Goal: Information Seeking & Learning: Learn about a topic

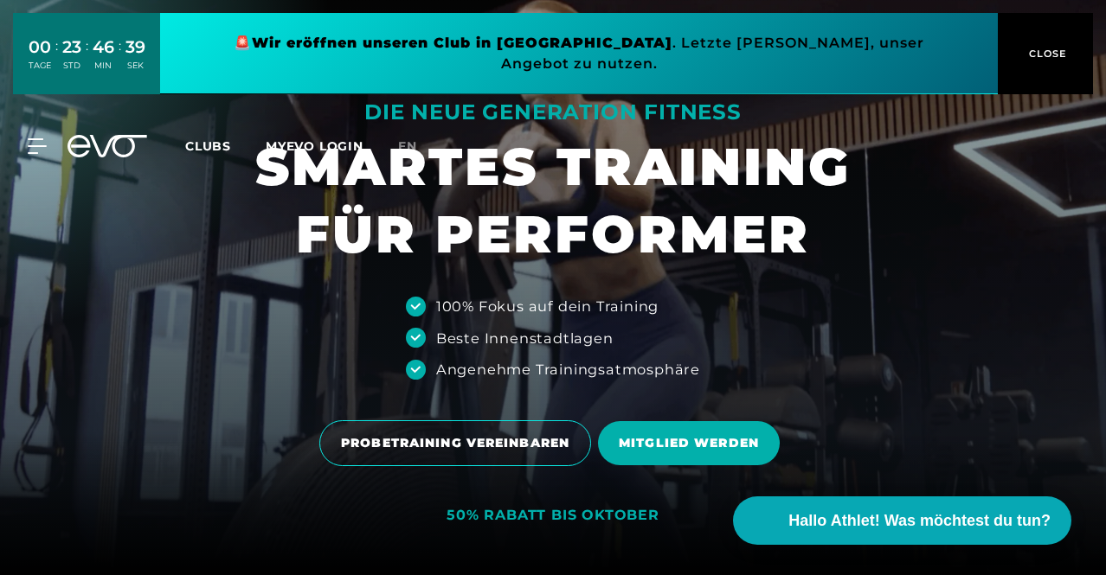
click at [510, 41] on link at bounding box center [578, 53] width 837 height 81
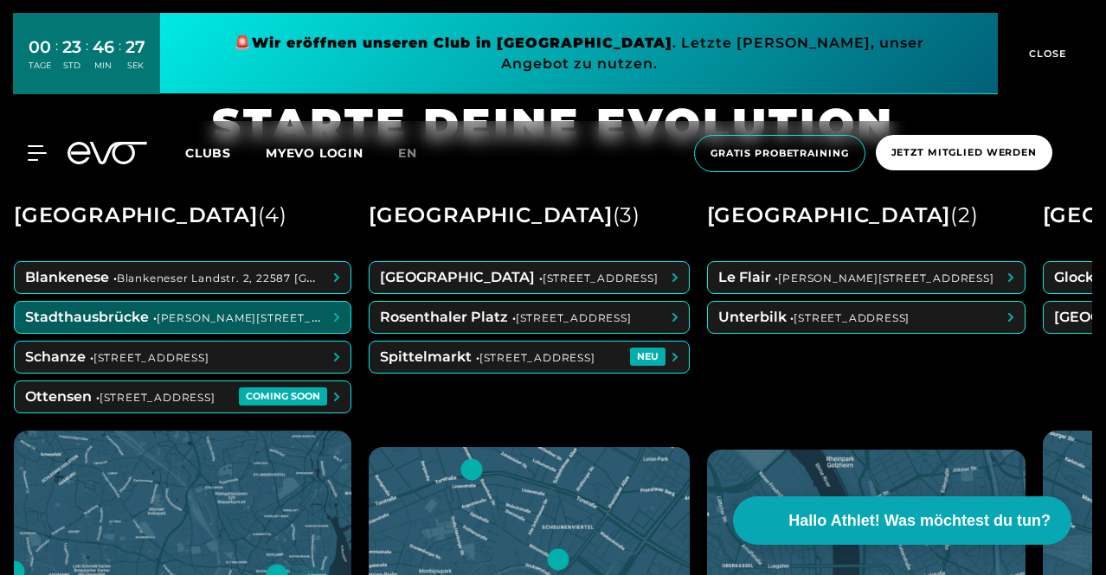
scroll to position [606, 0]
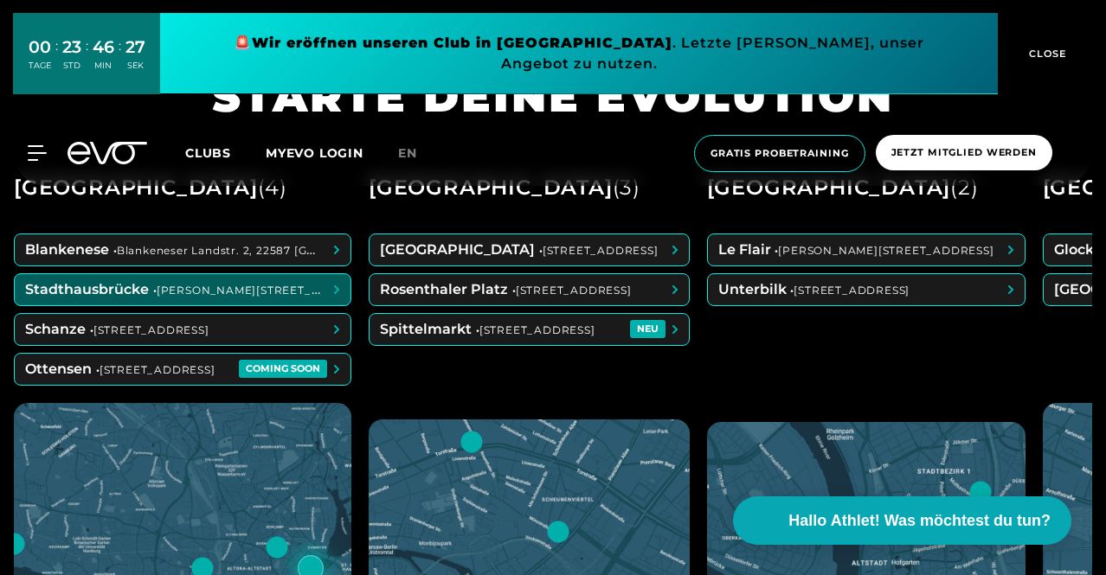
click at [209, 293] on span at bounding box center [183, 289] width 336 height 31
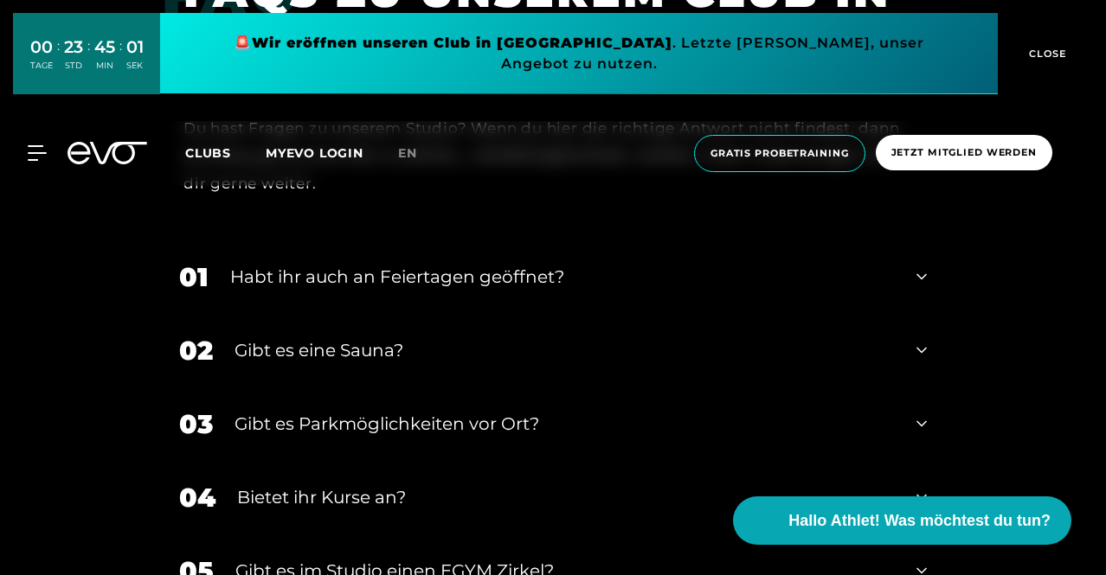
scroll to position [5796, 0]
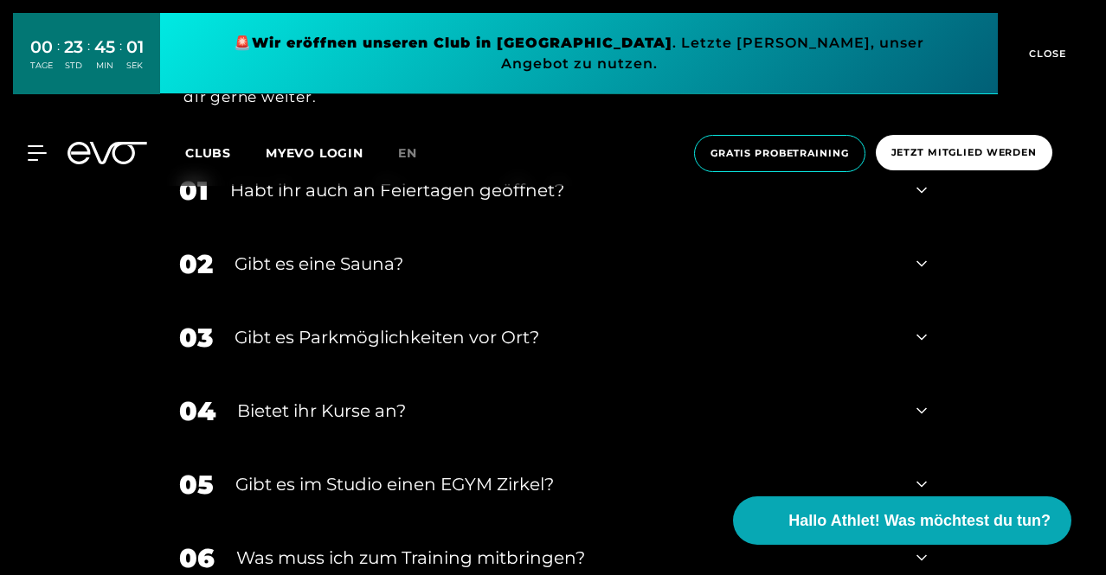
click at [374, 274] on div "Gibt es eine Sauna?" at bounding box center [564, 264] width 660 height 26
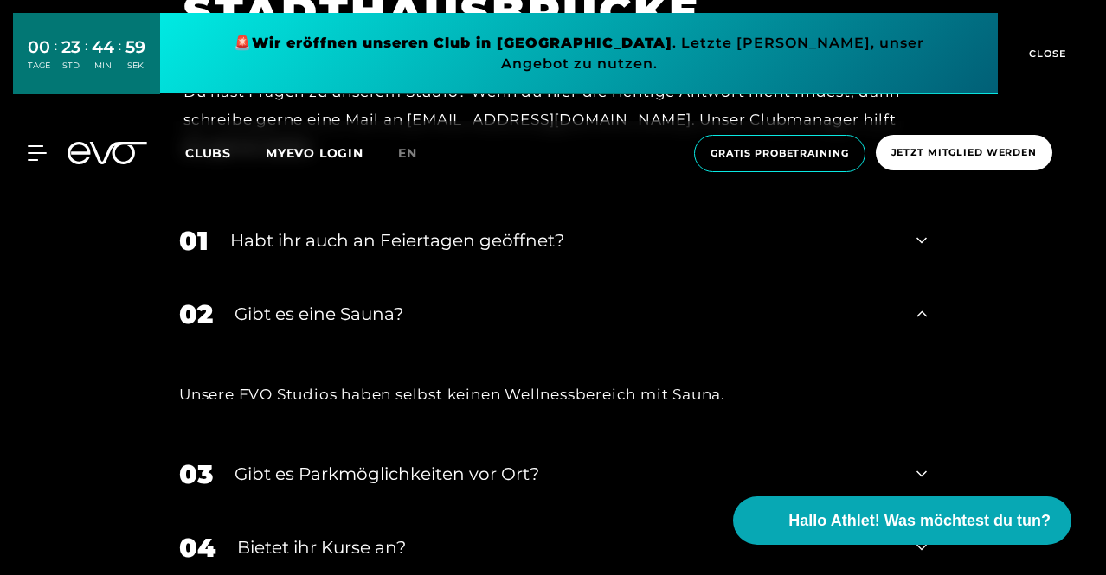
scroll to position [5710, 0]
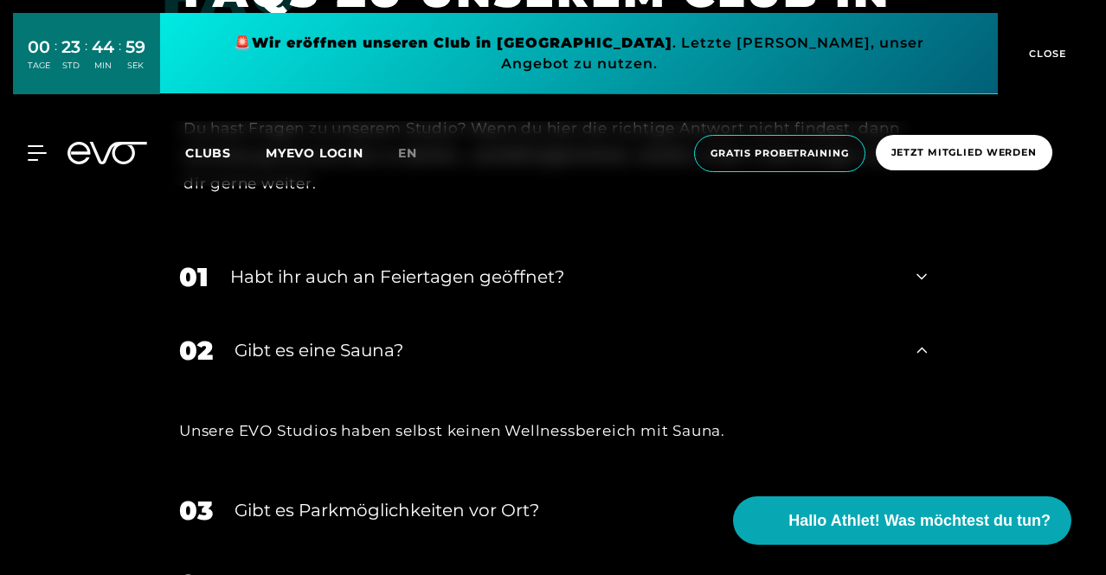
click at [379, 276] on div "Habt ihr auch an Feiertagen geöffnet?" at bounding box center [562, 277] width 664 height 26
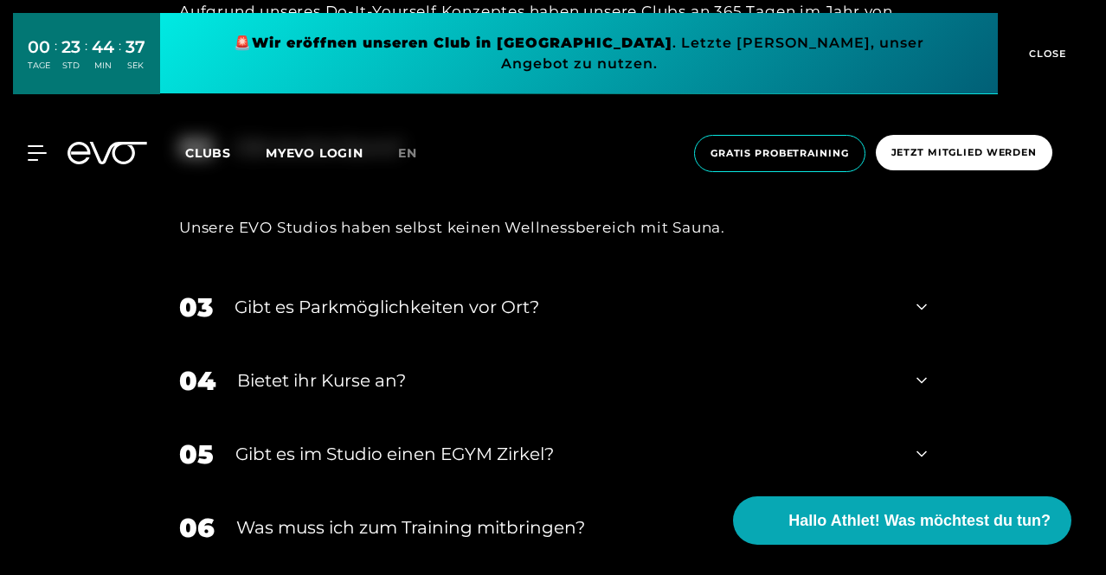
scroll to position [6142, 0]
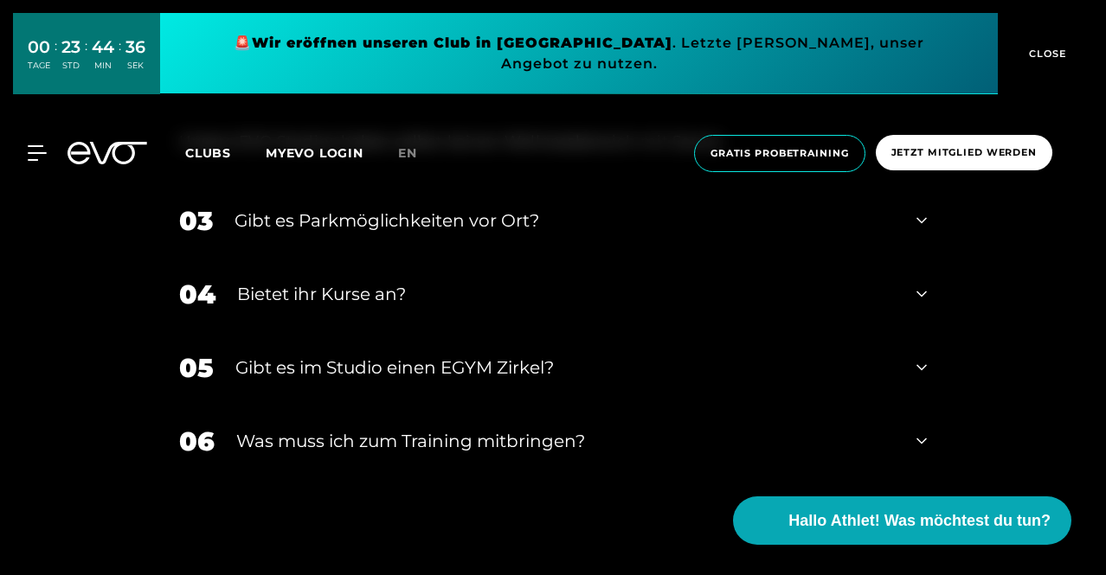
click at [431, 224] on div "Gibt es Parkmöglichkeiten vor Ort?" at bounding box center [564, 221] width 660 height 26
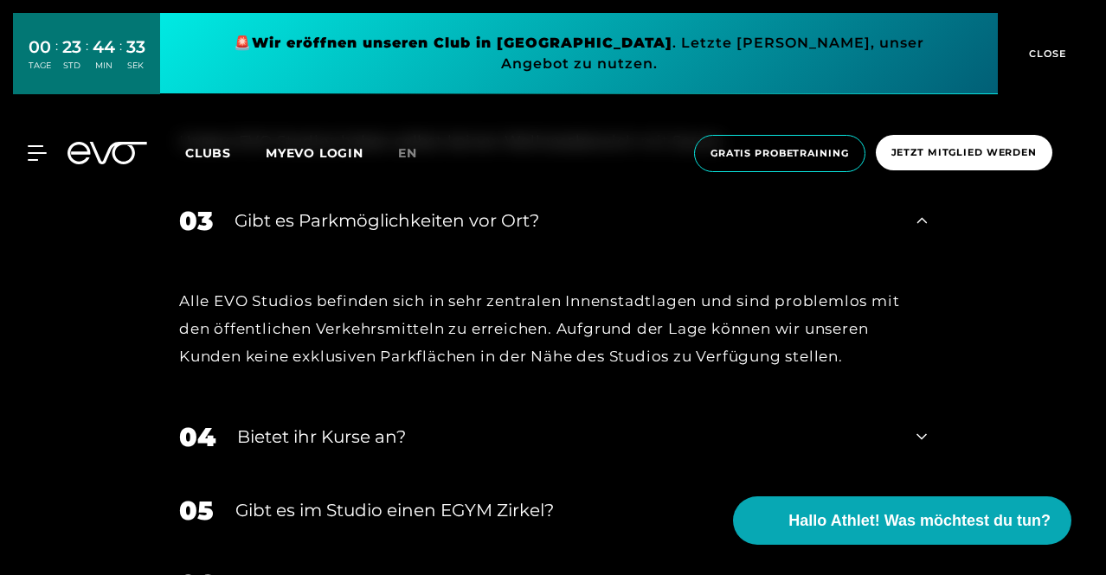
scroll to position [6229, 0]
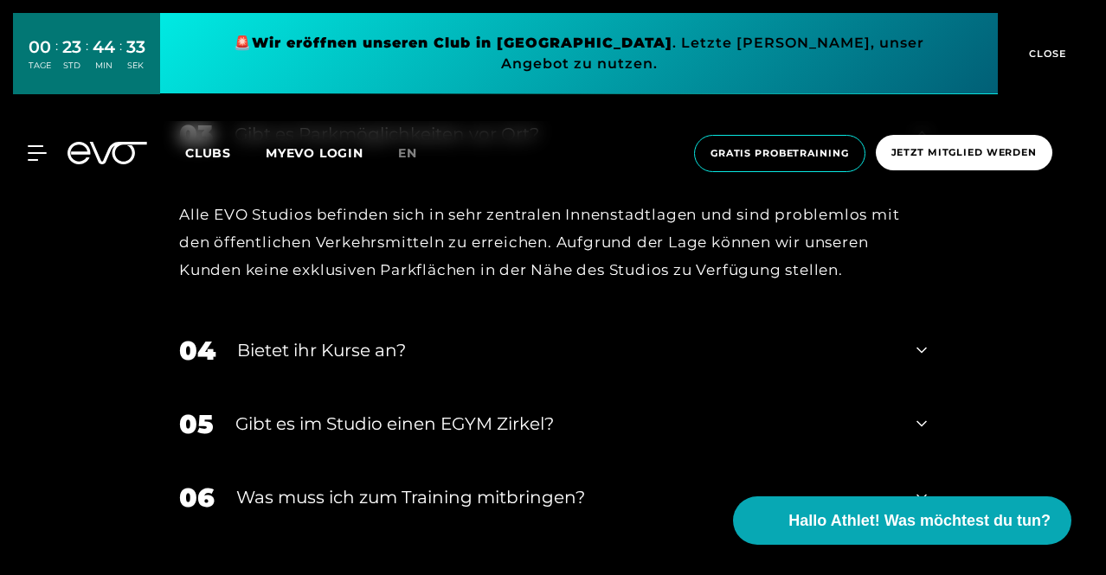
click at [327, 350] on div "Bietet ihr Kurse an?" at bounding box center [565, 350] width 657 height 26
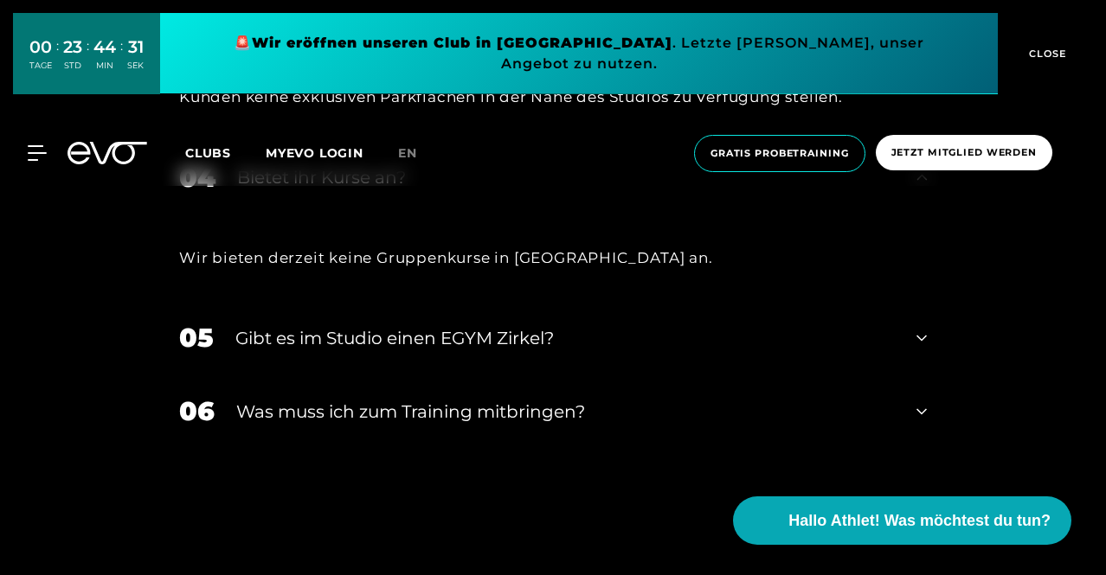
click at [330, 328] on div "Gibt es im Studio einen EGYM Zirkel?" at bounding box center [564, 338] width 659 height 26
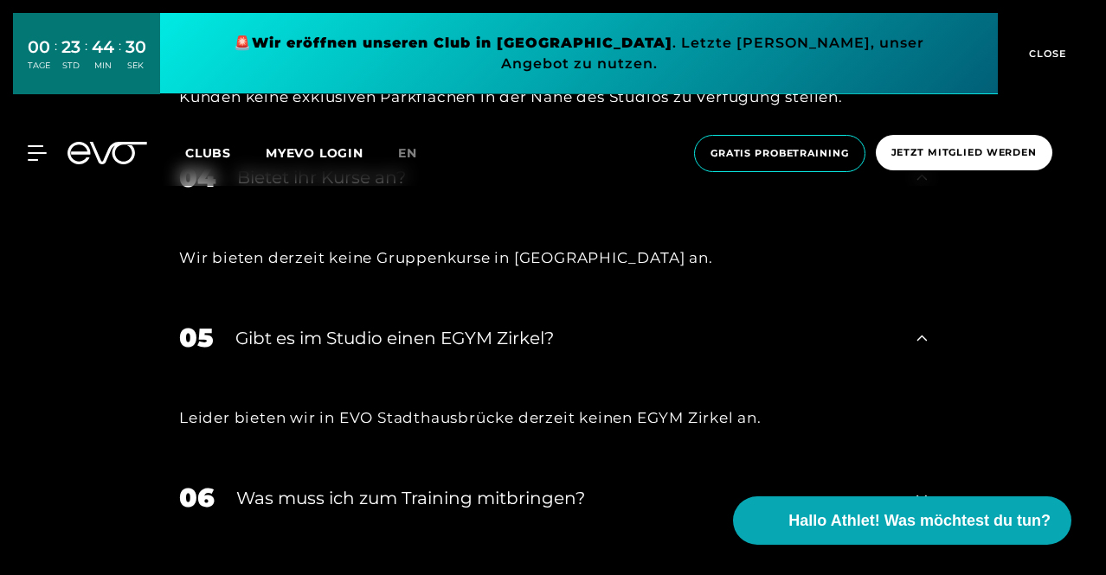
scroll to position [6488, 0]
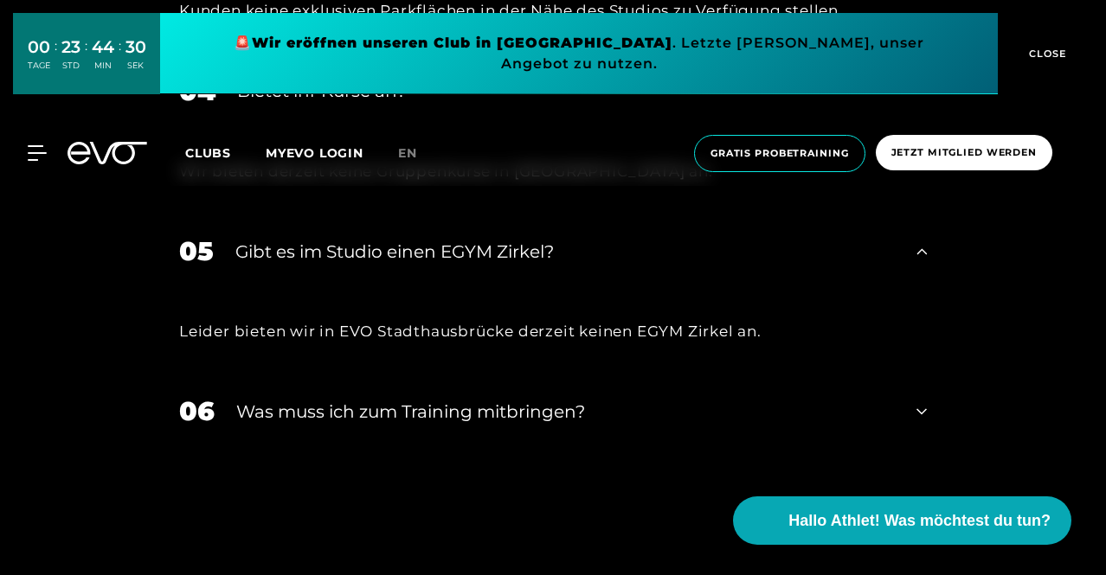
click at [350, 414] on div "Was muss ich zum Training mitbringen?" at bounding box center [565, 412] width 658 height 26
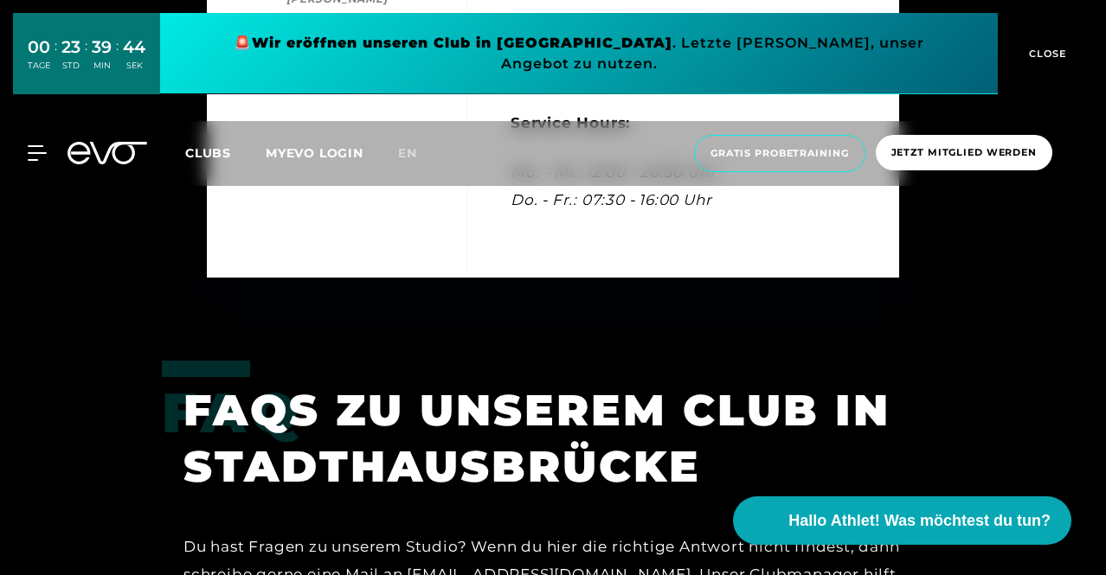
scroll to position [4858, 0]
